Goal: Transaction & Acquisition: Download file/media

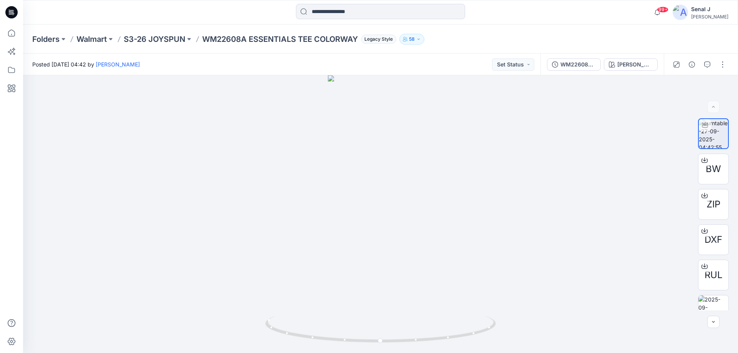
click at [160, 38] on p "S3-26 JOYSPUN" at bounding box center [154, 39] width 61 height 11
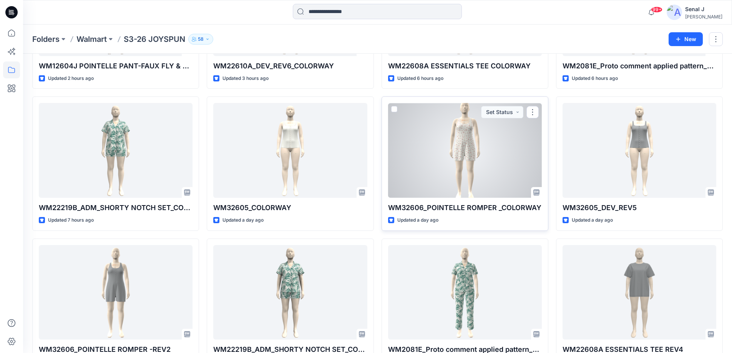
scroll to position [290, 0]
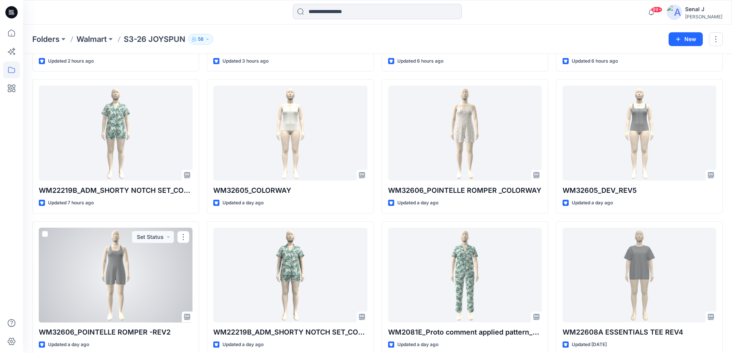
click at [83, 281] on div at bounding box center [116, 275] width 154 height 95
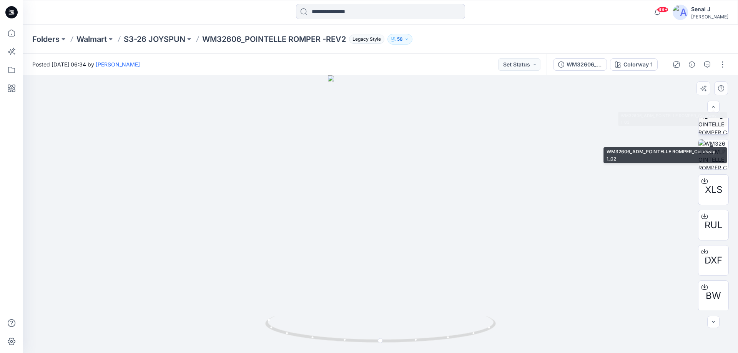
scroll to position [121, 0]
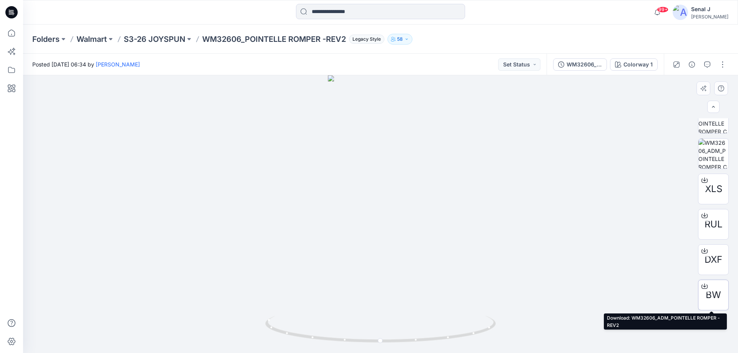
click at [709, 290] on span "BW" at bounding box center [712, 295] width 15 height 14
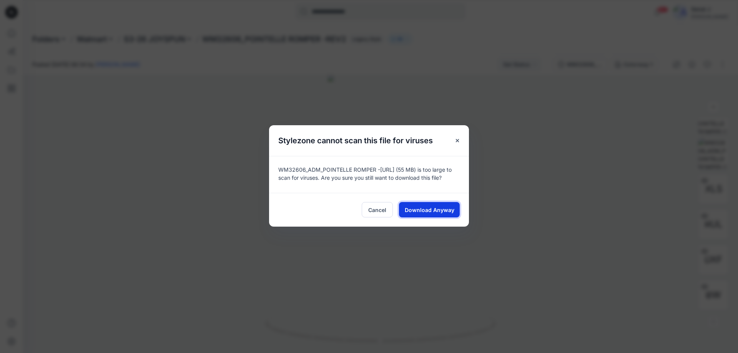
click at [425, 210] on span "Download Anyway" at bounding box center [429, 210] width 50 height 8
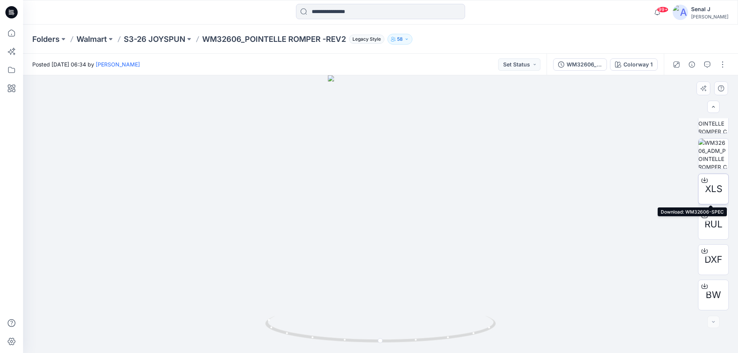
click at [709, 188] on span "XLS" at bounding box center [713, 189] width 17 height 14
click at [157, 38] on p "S3-26 JOYSPUN" at bounding box center [154, 39] width 61 height 11
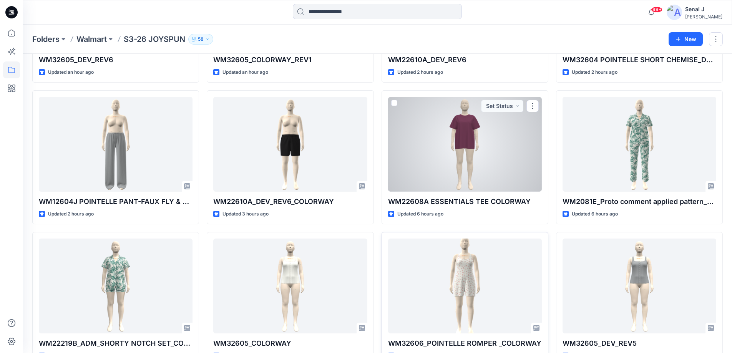
scroll to position [188, 0]
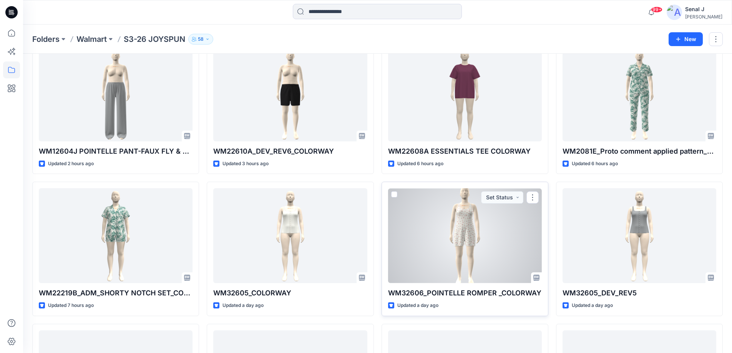
click at [457, 251] on div at bounding box center [465, 235] width 154 height 95
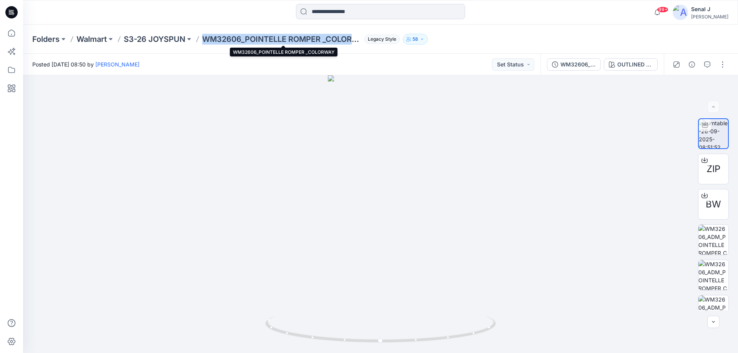
drag, startPoint x: 204, startPoint y: 38, endPoint x: 361, endPoint y: 41, distance: 156.8
click at [361, 41] on p "WM32606_POINTELLE ROMPER _COLORWAY" at bounding box center [281, 39] width 159 height 11
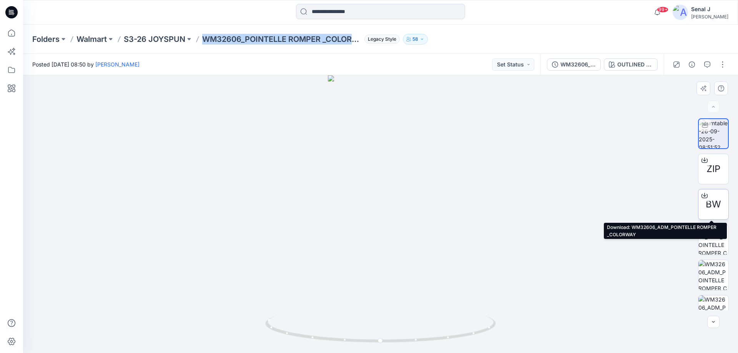
click at [711, 201] on span "BW" at bounding box center [712, 204] width 15 height 14
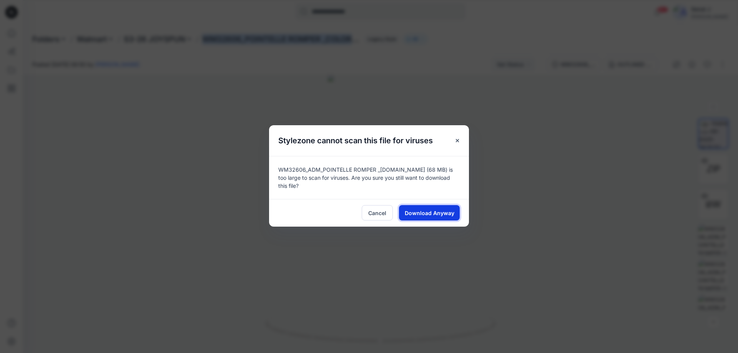
click at [424, 211] on span "Download Anyway" at bounding box center [429, 213] width 50 height 8
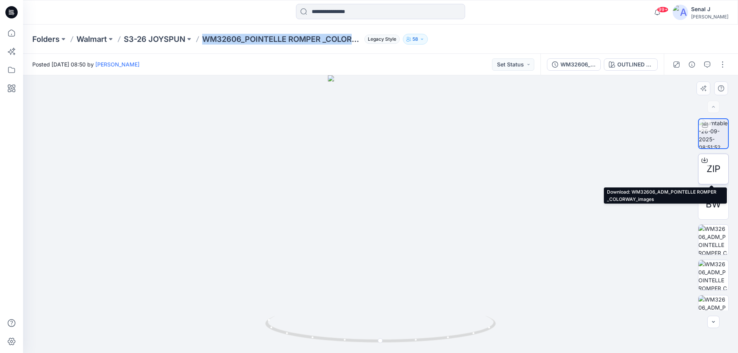
click at [709, 166] on span "ZIP" at bounding box center [713, 169] width 14 height 14
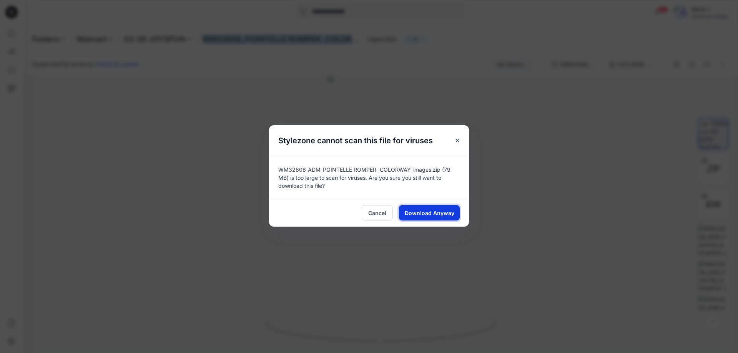
click at [413, 214] on span "Download Anyway" at bounding box center [429, 213] width 50 height 8
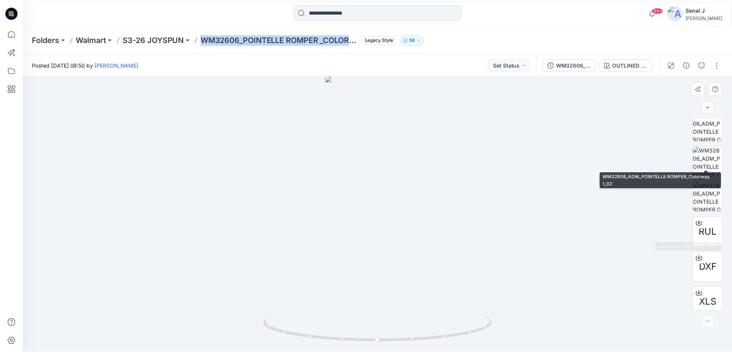
scroll to position [157, 0]
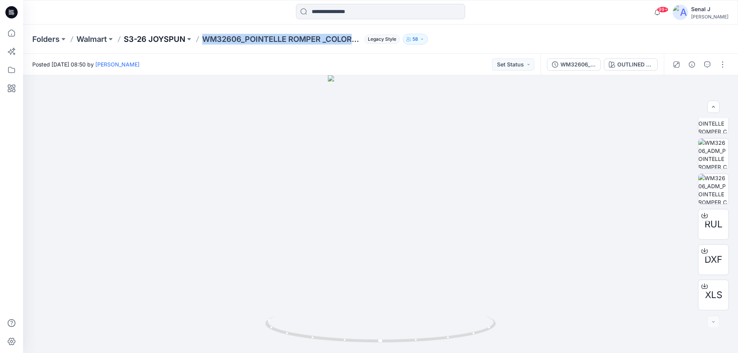
click at [161, 37] on p "S3-26 JOYSPUN" at bounding box center [154, 39] width 61 height 11
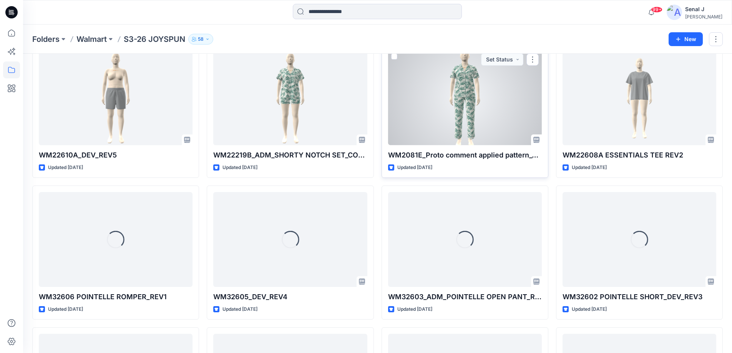
scroll to position [767, 0]
